Goal: Check status

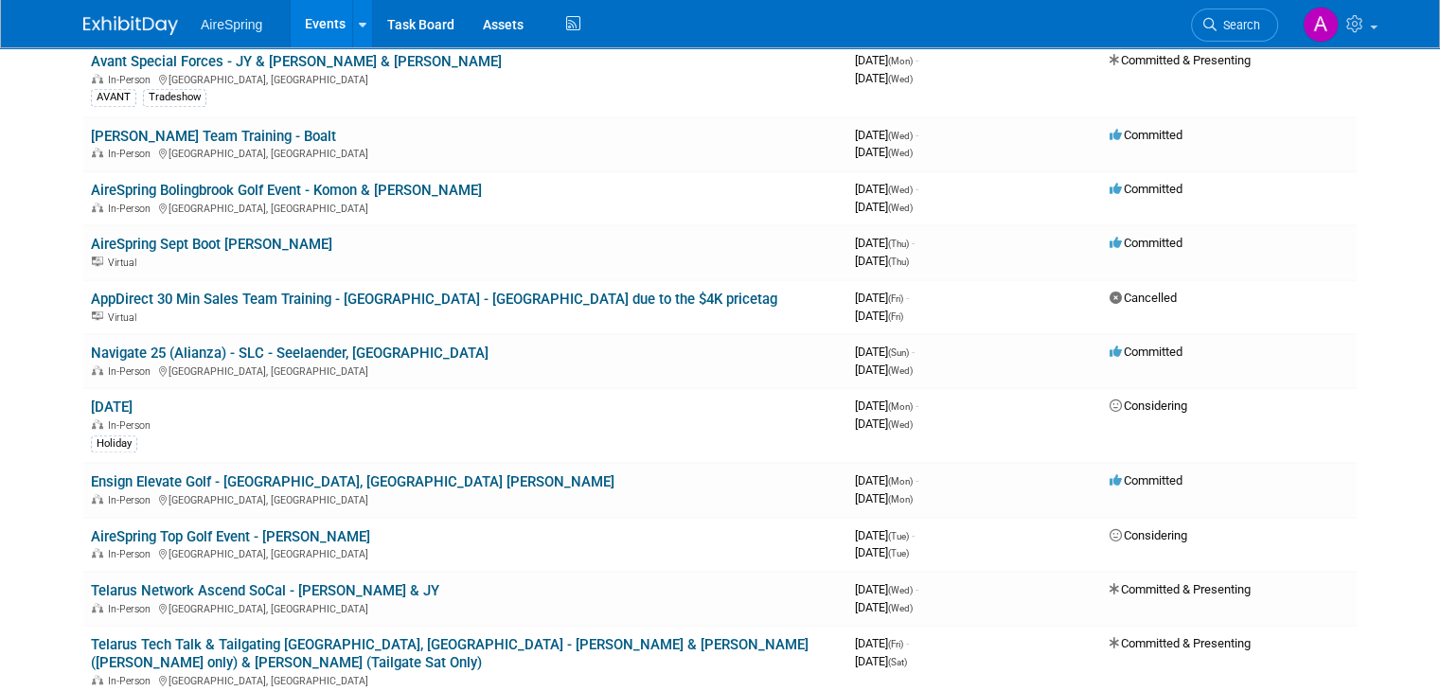
scroll to position [1325, 0]
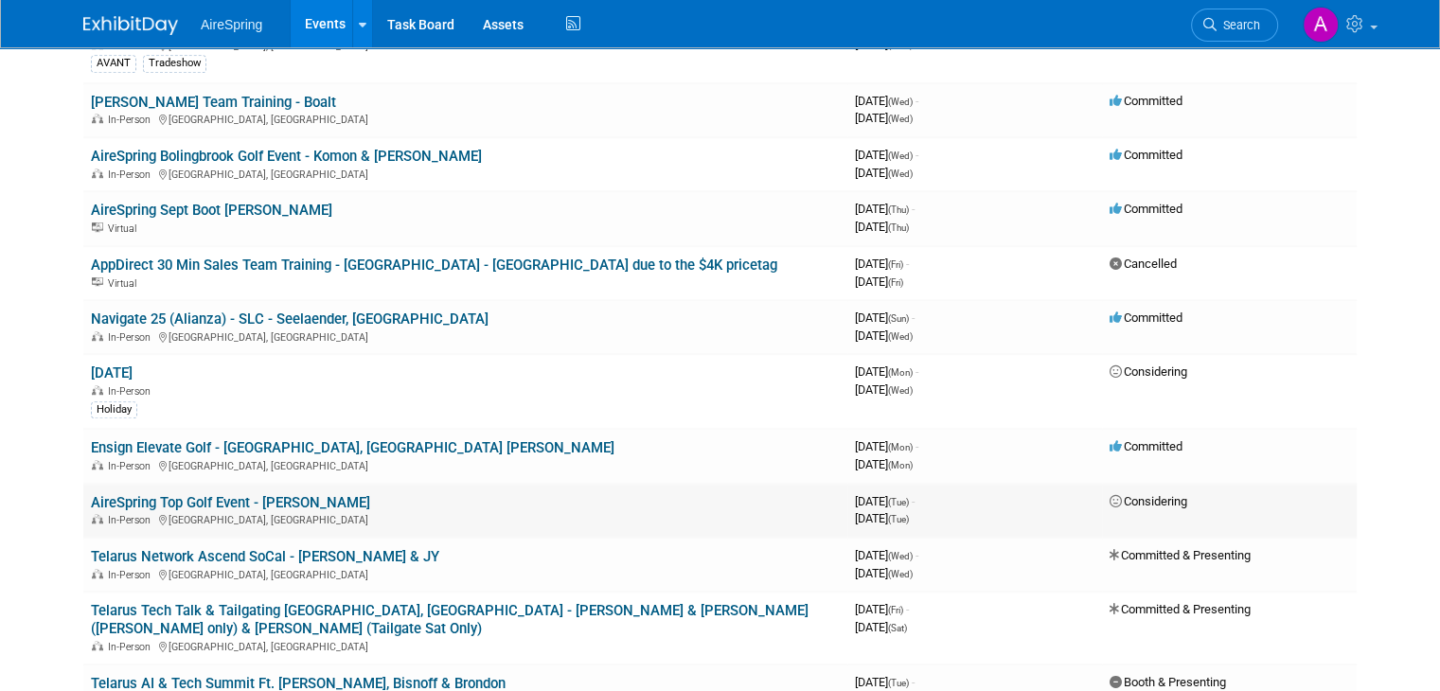
click at [267, 494] on link "AireSpring Top Golf Event - [PERSON_NAME]" at bounding box center [230, 502] width 279 height 17
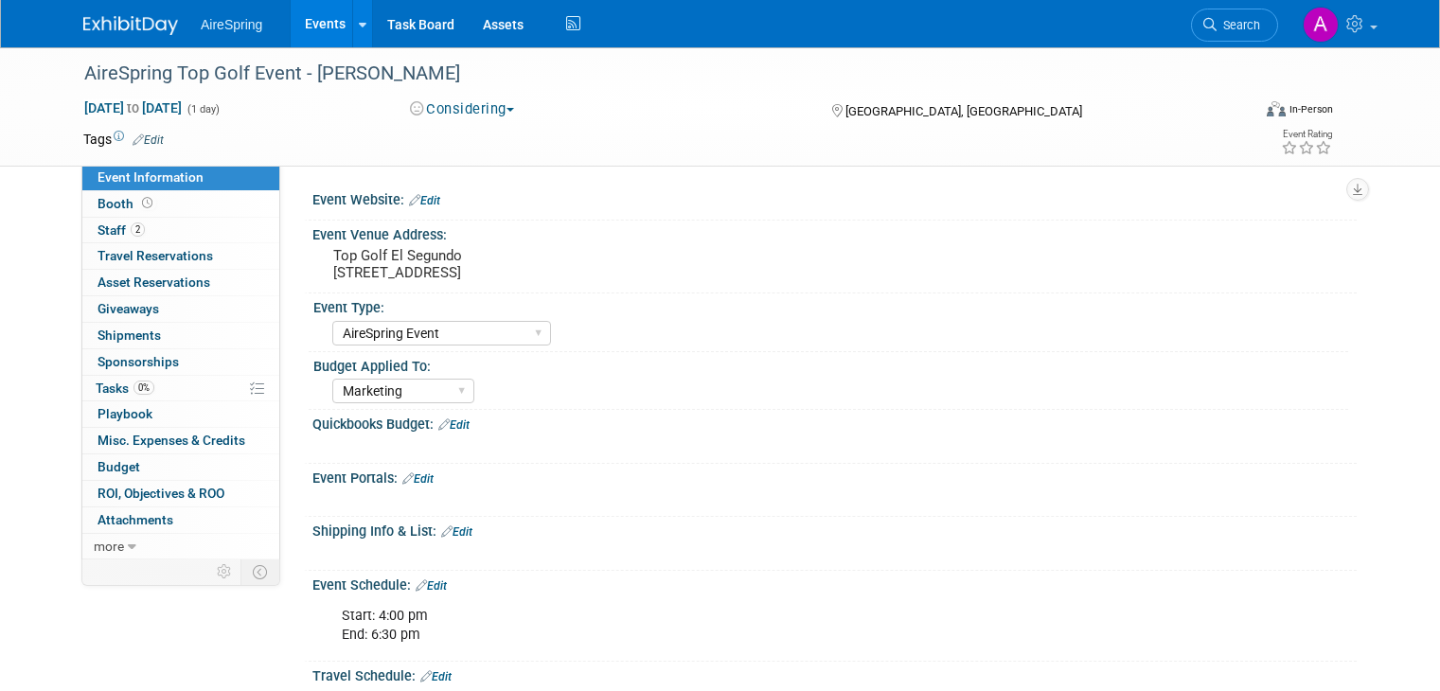
select select "AireSpring Event"
select select "Marketing"
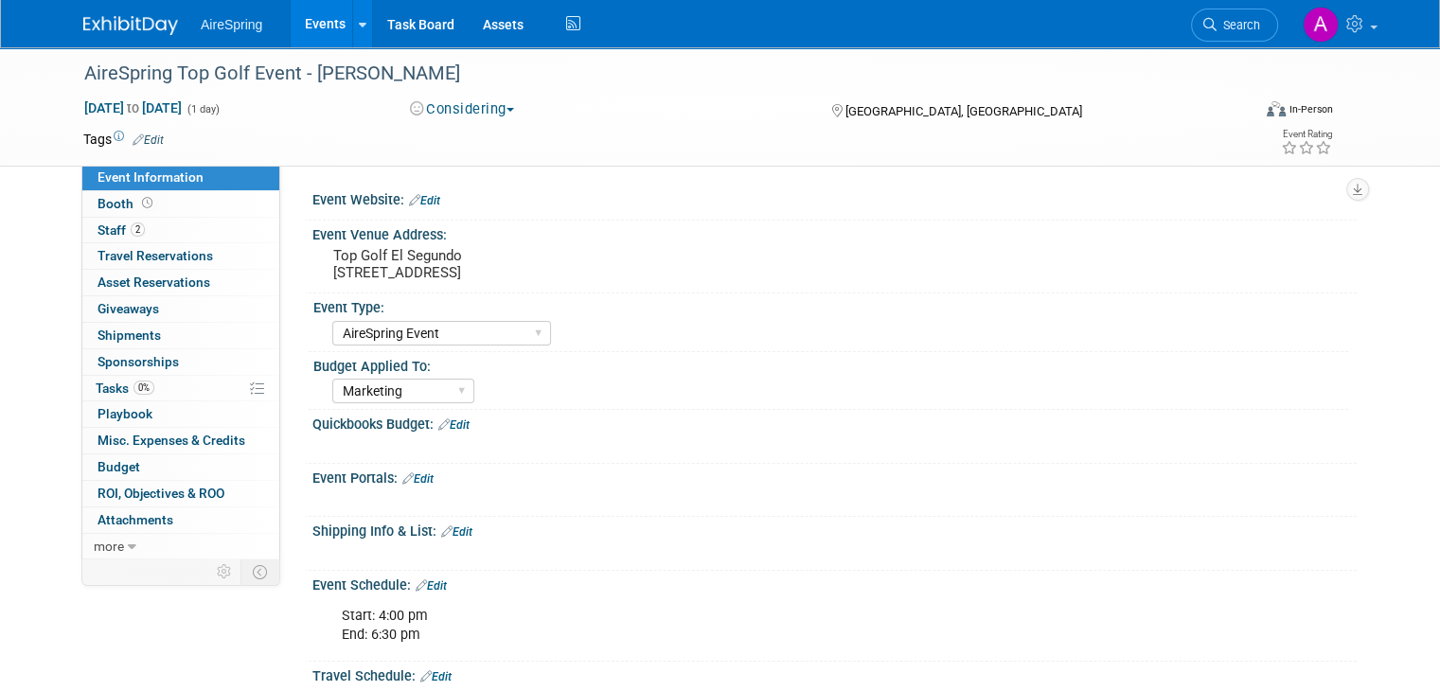
click at [69, 603] on div "Event Information Event Info Booth Booth 2 Staff 2 Staff 0 Travel Reservations …" at bounding box center [720, 608] width 1302 height 1122
click at [167, 381] on link "0% Tasks 0%" at bounding box center [180, 389] width 197 height 26
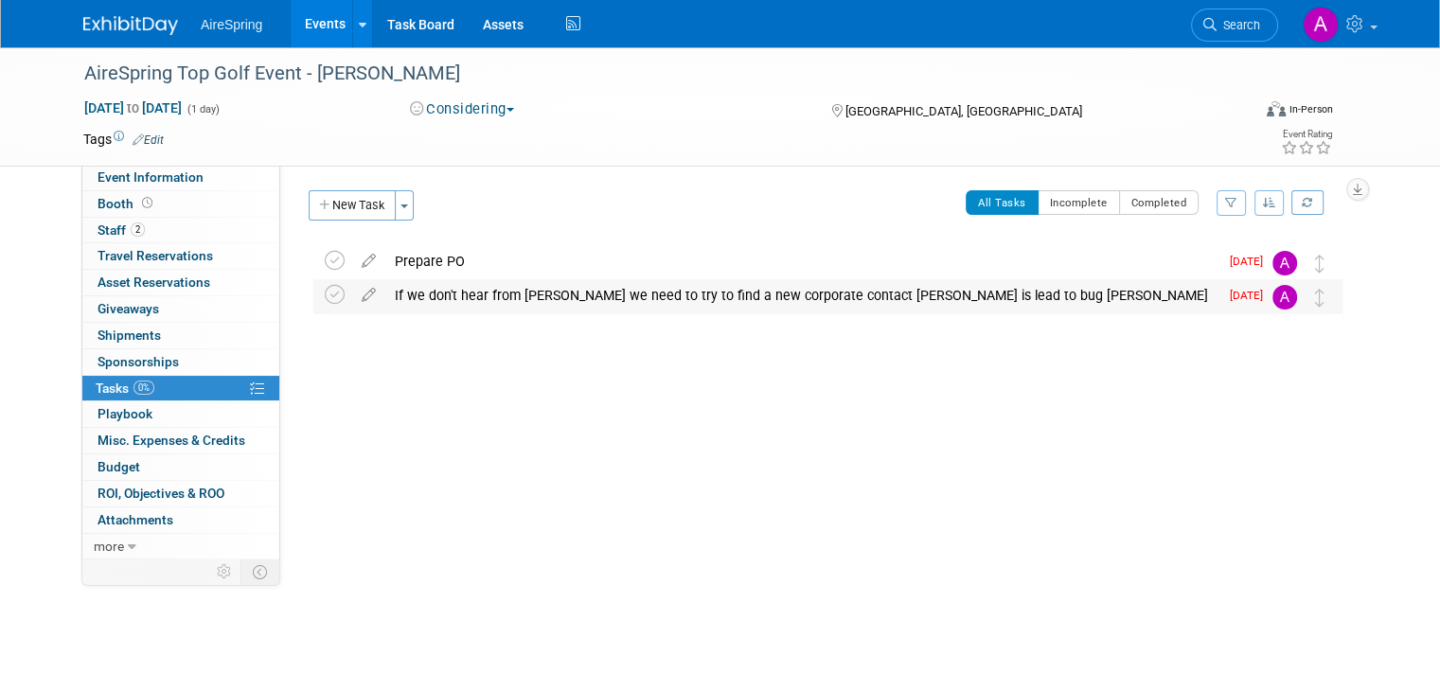
click at [641, 296] on div "If we don't hear from Steph Nance we need to try to find a new corporate contac…" at bounding box center [801, 295] width 833 height 32
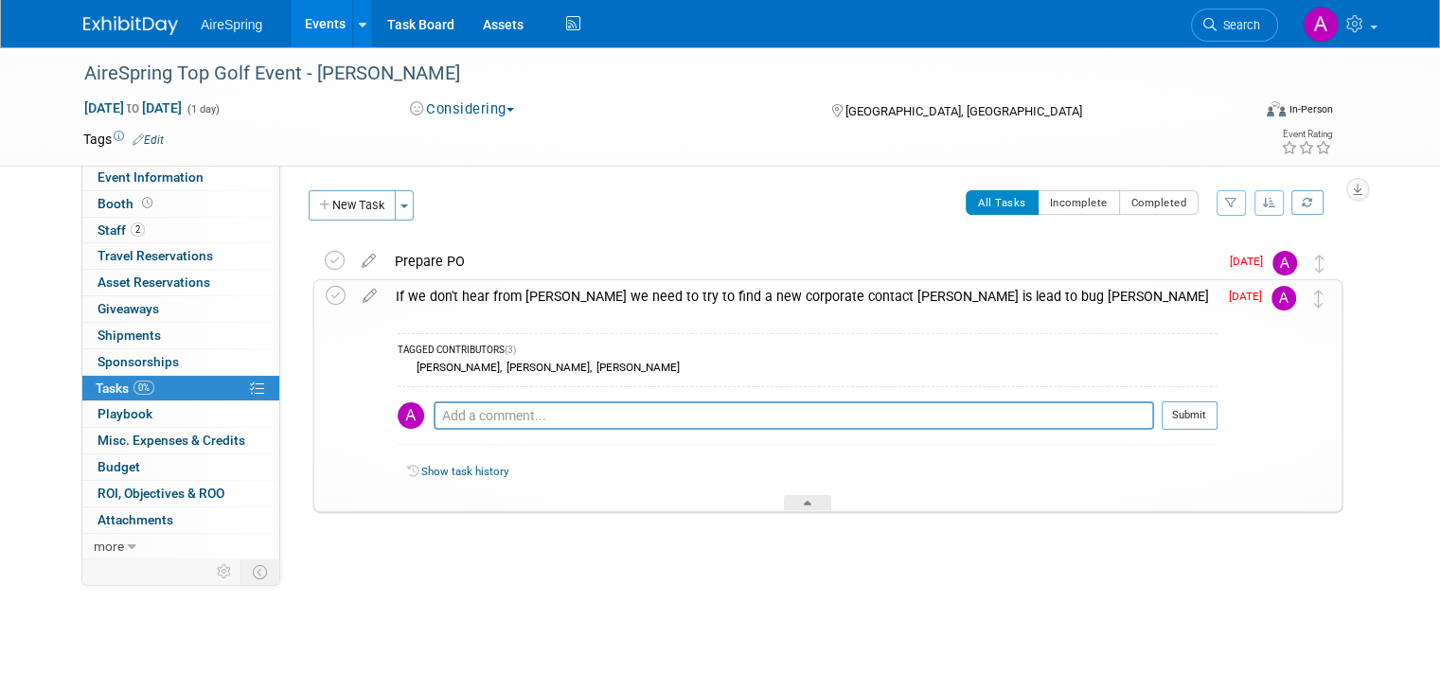
click at [301, 20] on link "Events" at bounding box center [325, 23] width 69 height 47
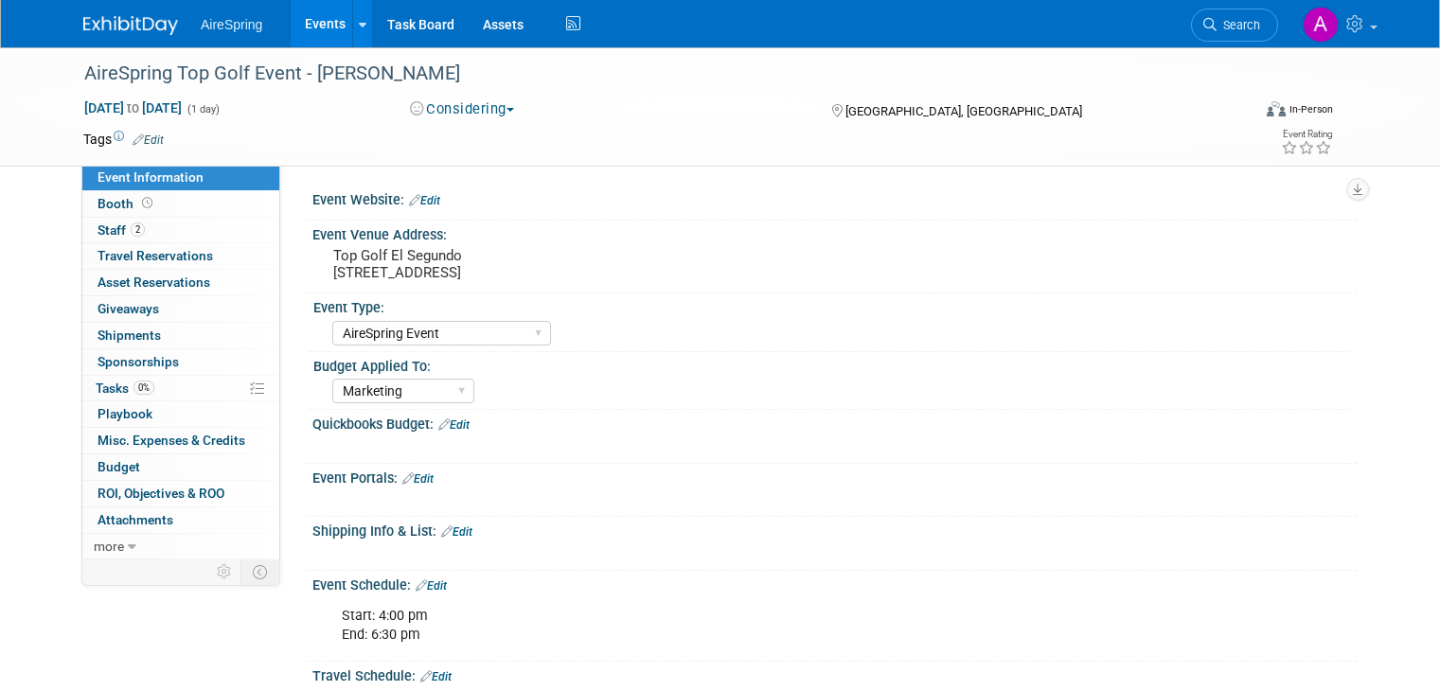
select select "AireSpring Event"
select select "Marketing"
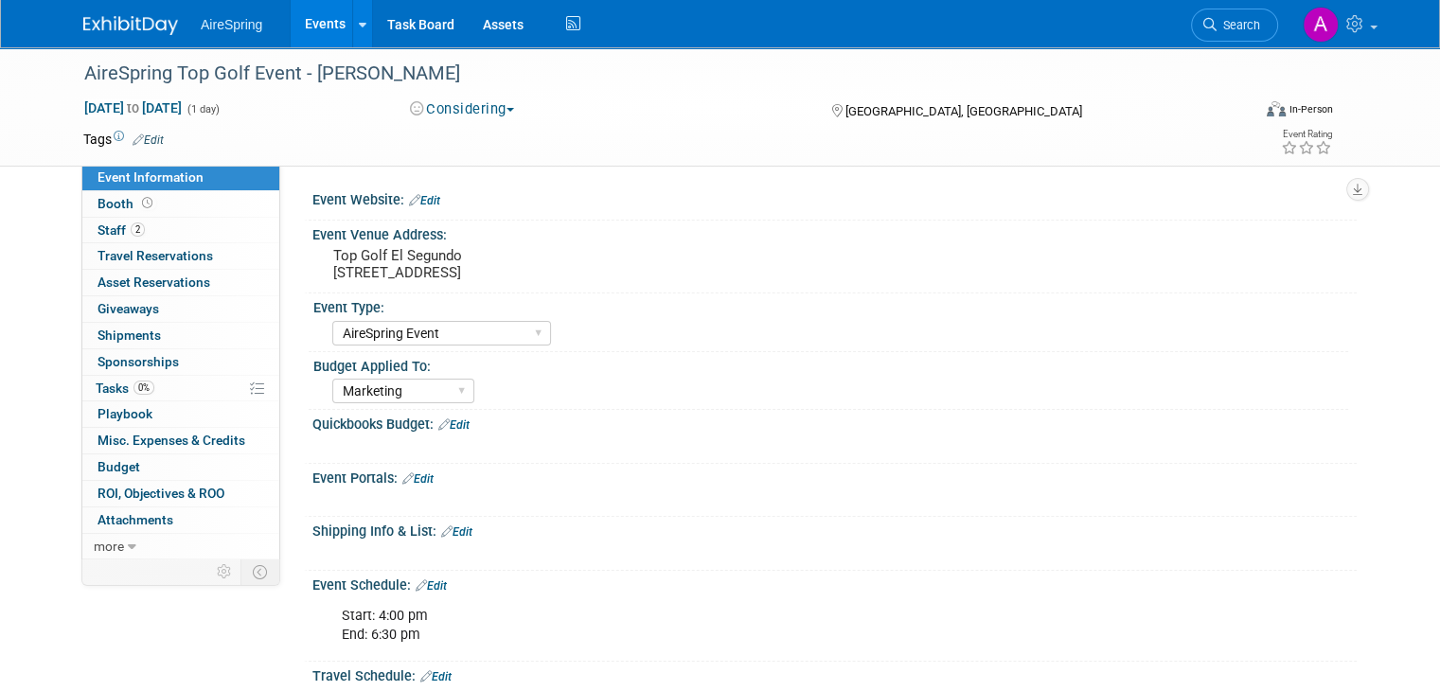
click at [297, 27] on link "Events" at bounding box center [325, 23] width 69 height 47
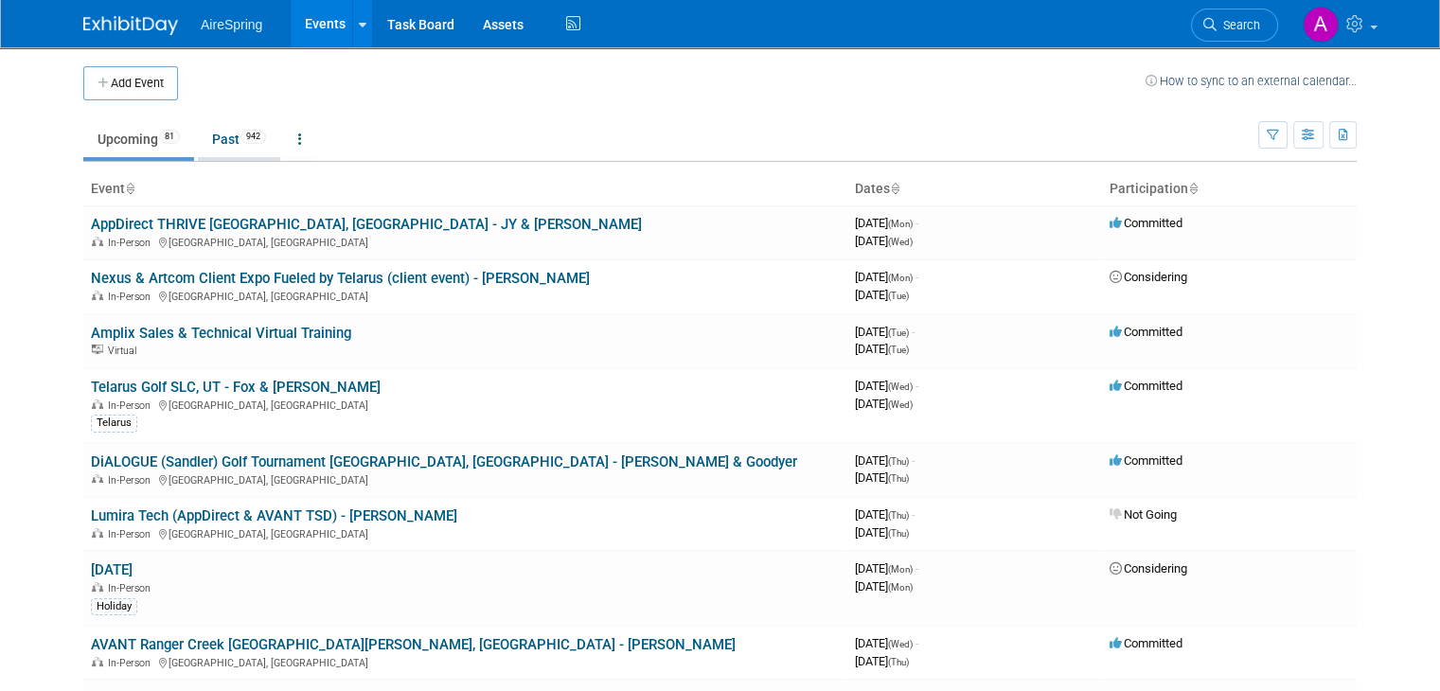
click at [220, 147] on link "Past 942" at bounding box center [239, 139] width 82 height 36
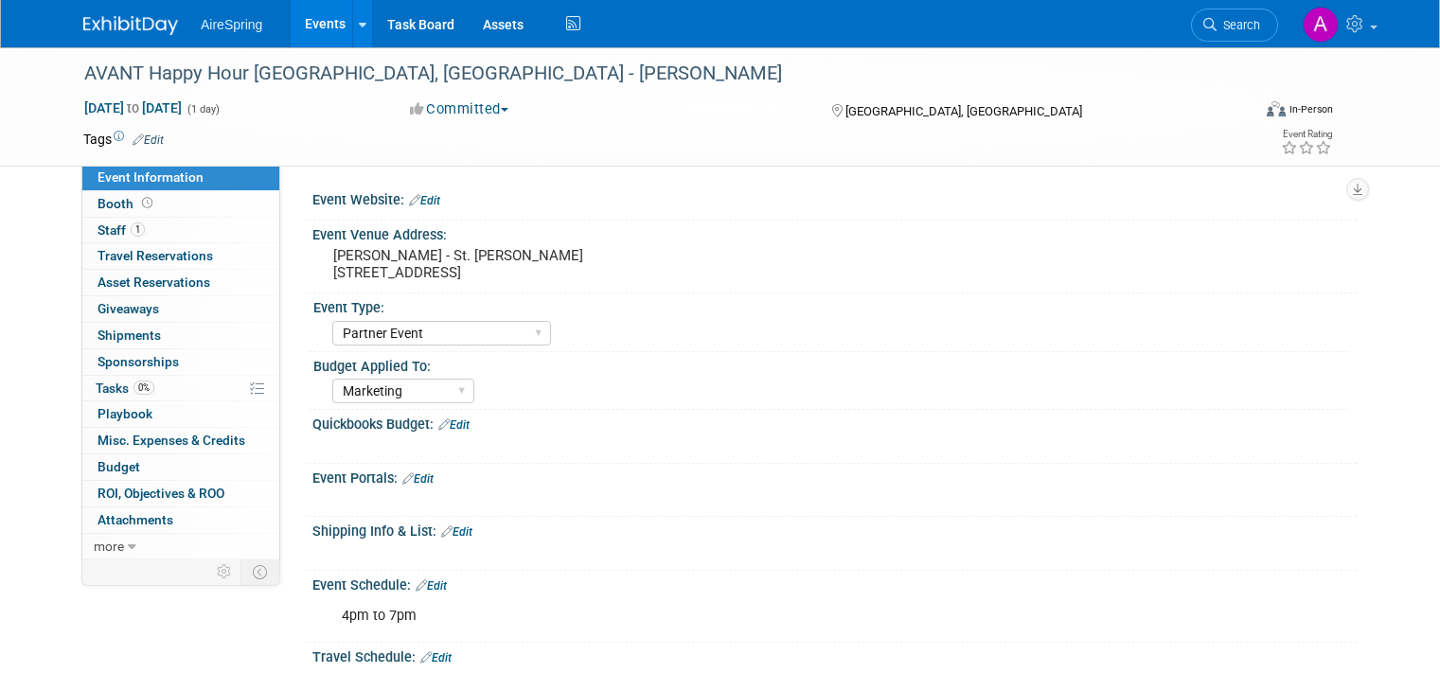
select select "Partner Event"
select select "Marketing"
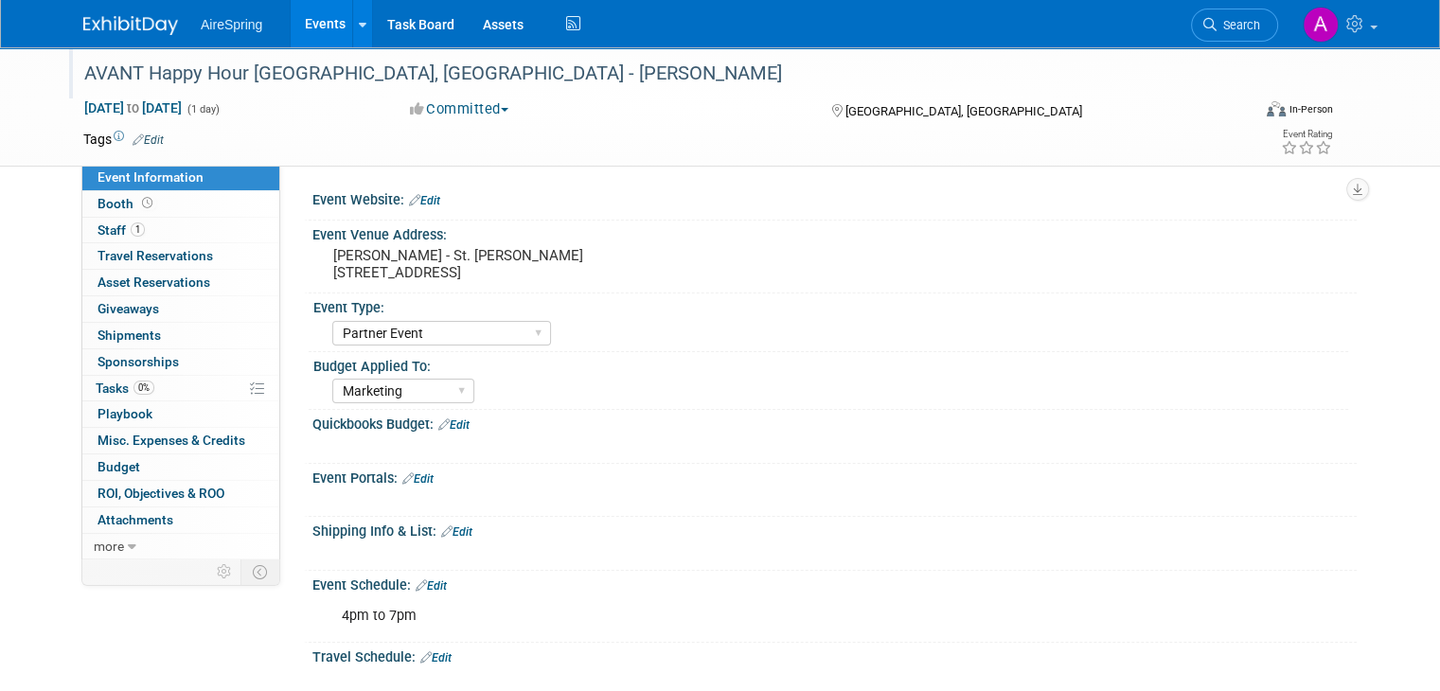
click at [193, 62] on div "AVANT Happy Hour [GEOGRAPHIC_DATA], [GEOGRAPHIC_DATA] - [PERSON_NAME]" at bounding box center [652, 74] width 1149 height 34
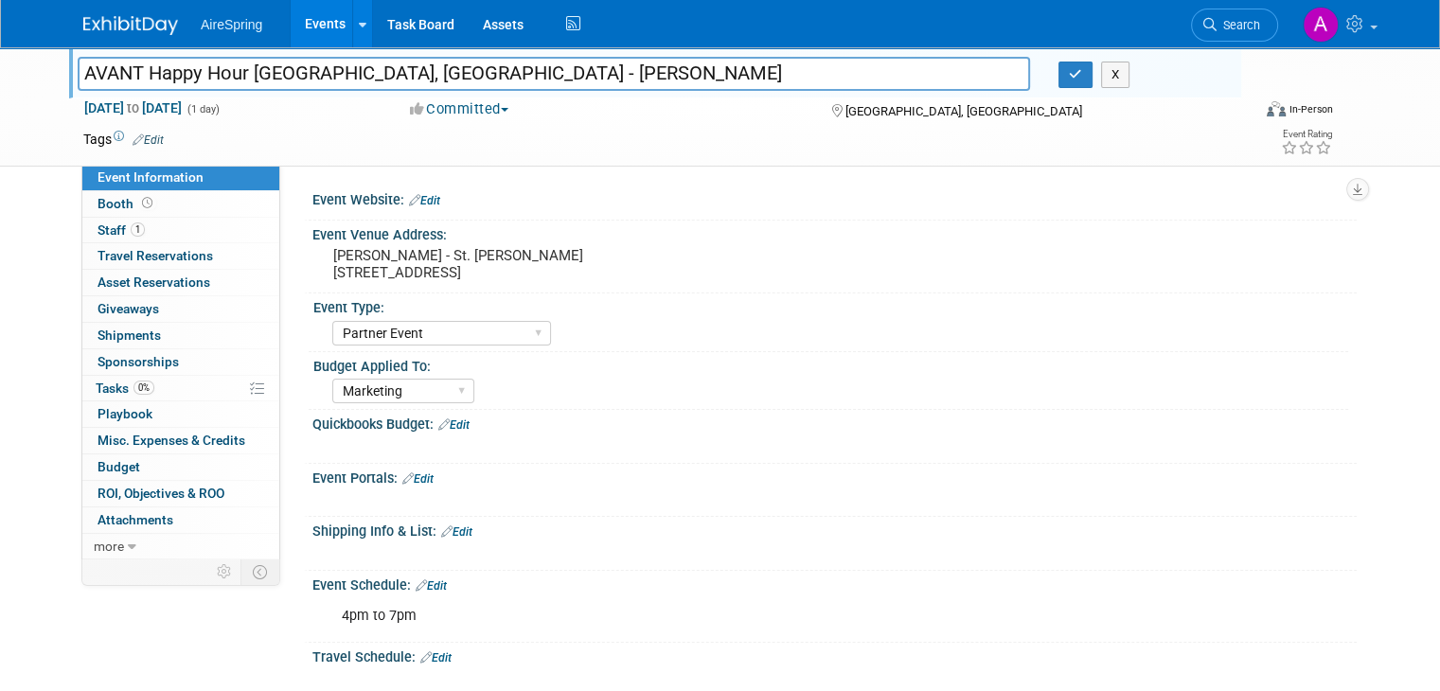
drag, startPoint x: 230, startPoint y: 70, endPoint x: 1, endPoint y: 73, distance: 229.1
click at [1, 73] on div "AVANT Happy Hour Louisville, KY - Beavers AVANT Happy Hour Louisville, KY - Bea…" at bounding box center [720, 106] width 1440 height 119
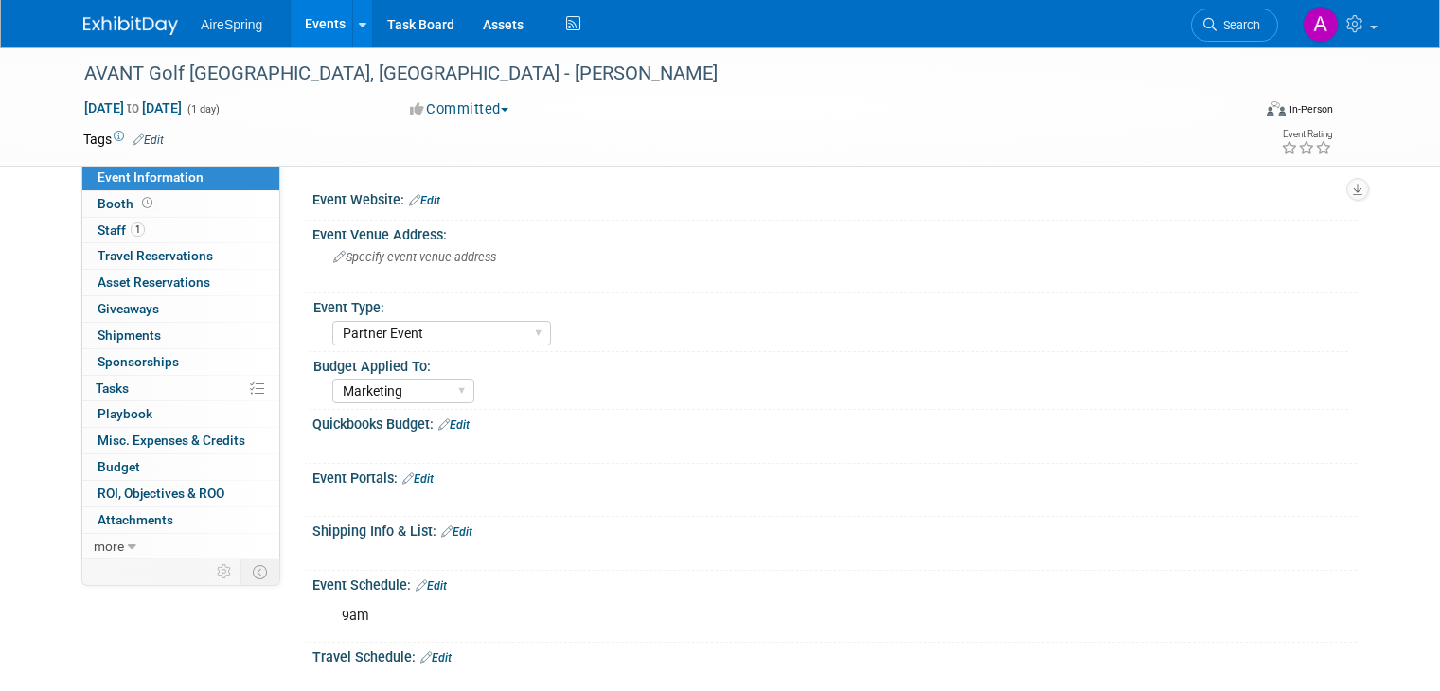
select select "Partner Event"
select select "Marketing"
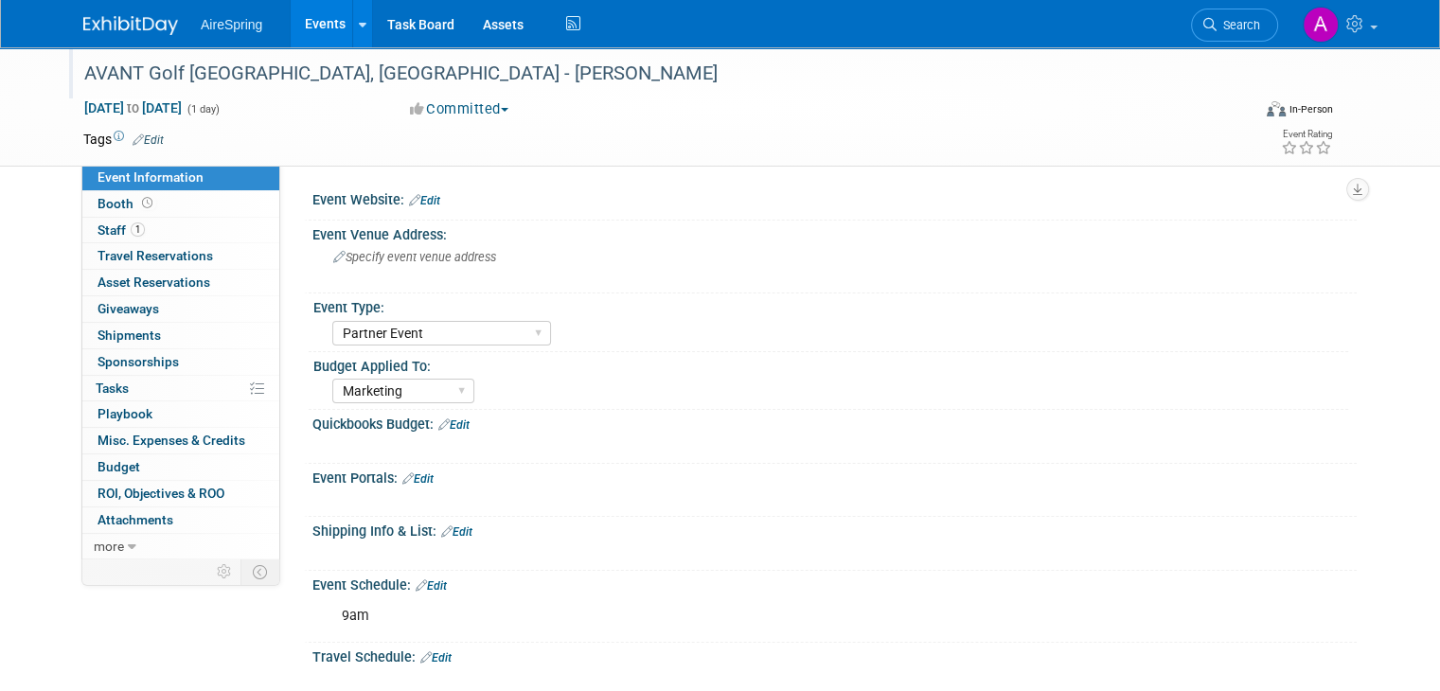
click at [207, 73] on div "AVANT Golf [GEOGRAPHIC_DATA], [GEOGRAPHIC_DATA] - [PERSON_NAME]" at bounding box center [652, 74] width 1149 height 34
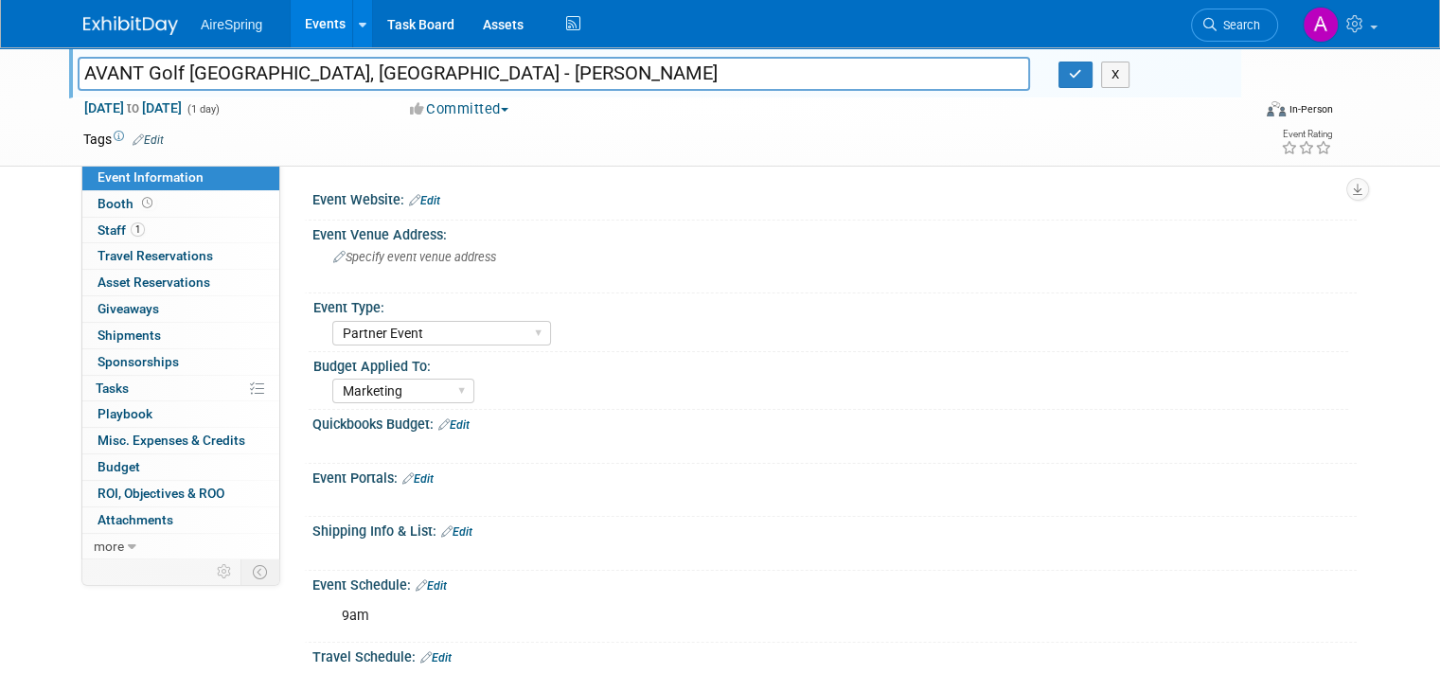
drag, startPoint x: 167, startPoint y: 72, endPoint x: -25, endPoint y: 76, distance: 191.3
click at [0, 76] on html "AireSpring Events Add Event Bulk Upload Events Shareable Event Boards Recently …" at bounding box center [720, 345] width 1440 height 691
drag, startPoint x: 251, startPoint y: 73, endPoint x: -100, endPoint y: 73, distance: 351.2
click at [0, 73] on html "AireSpring Events Add Event Bulk Upload Events Shareable Event Boards Recently …" at bounding box center [720, 345] width 1440 height 691
